Goal: Navigation & Orientation: Find specific page/section

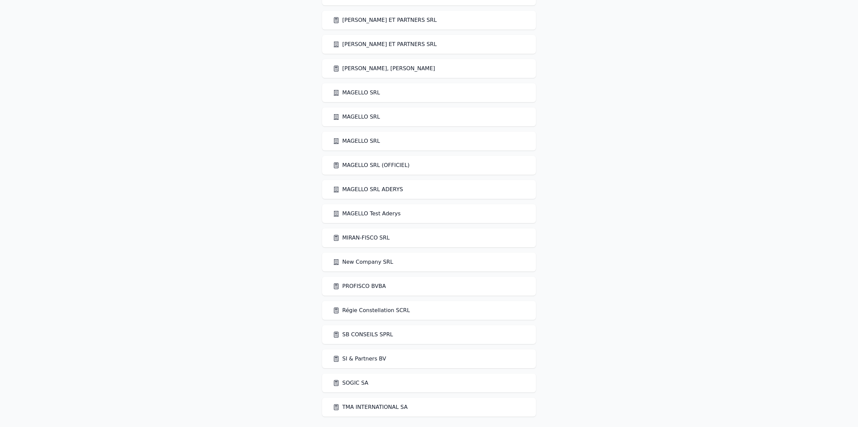
scroll to position [649, 0]
click at [351, 359] on link "SI & Partners BV" at bounding box center [359, 359] width 53 height 8
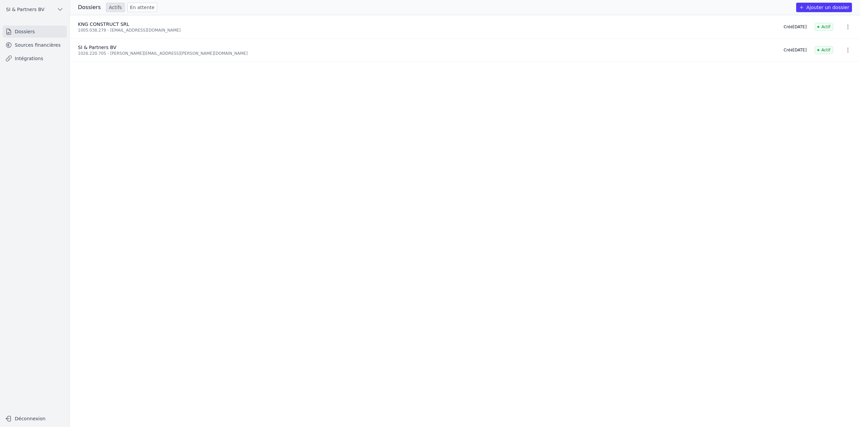
click at [30, 46] on link "Sources financières" at bounding box center [35, 45] width 64 height 12
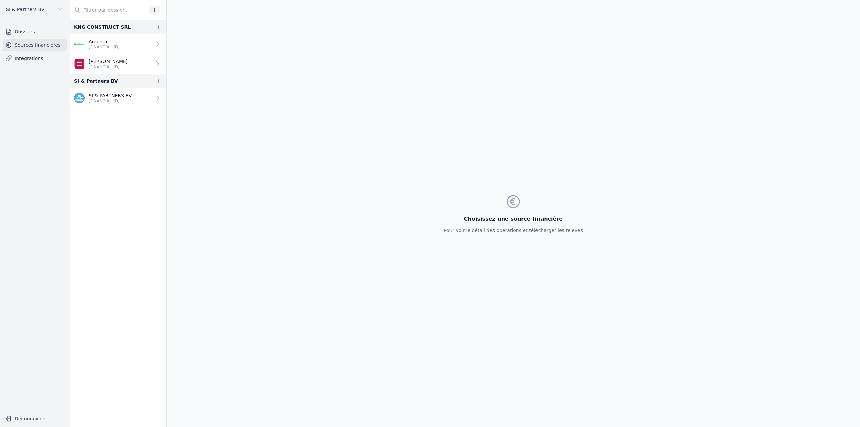
click at [109, 46] on p "[FINANCIAL_ID]" at bounding box center [104, 46] width 31 height 5
